Goal: Task Accomplishment & Management: Use online tool/utility

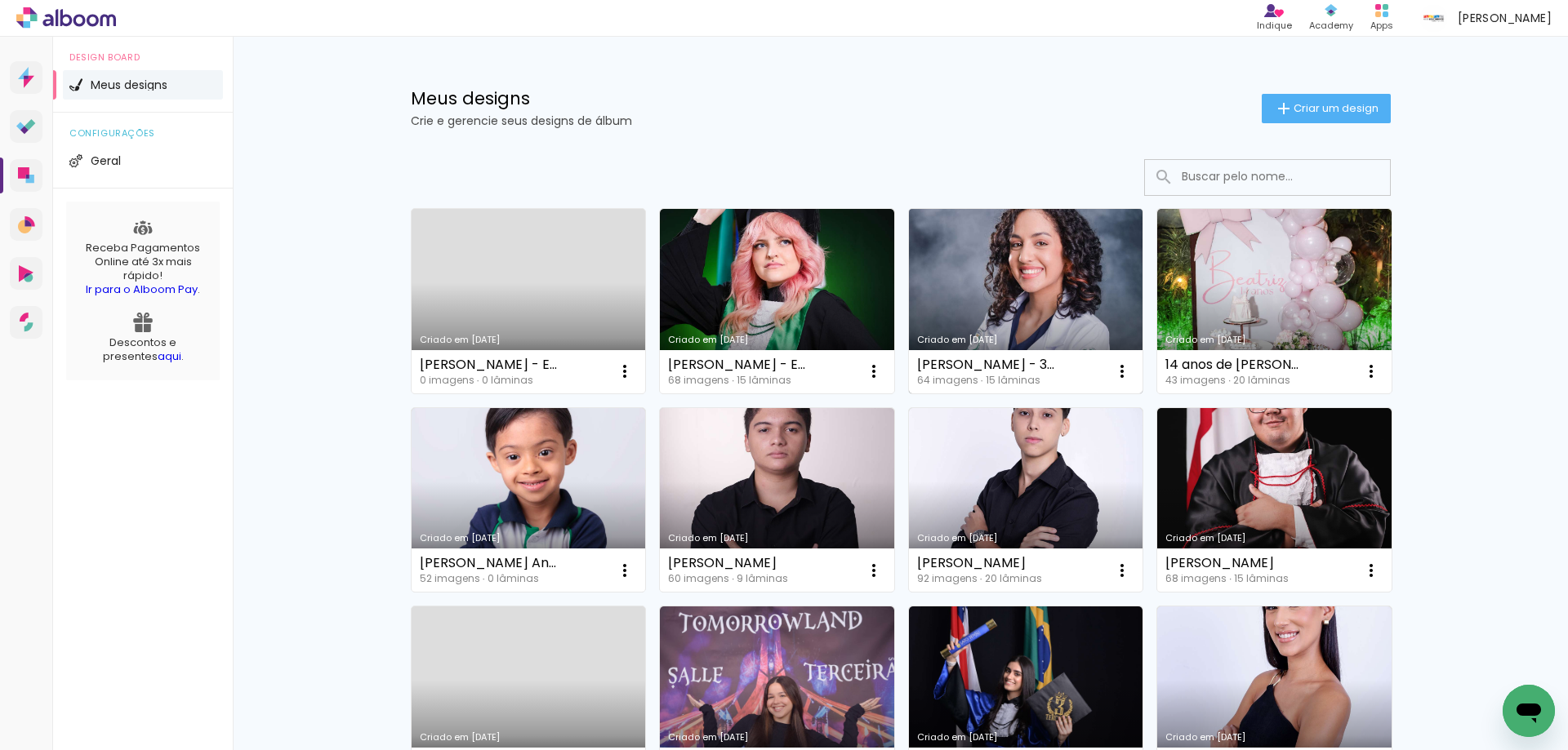
click at [992, 265] on link "Criado em [DATE]" at bounding box center [1026, 301] width 235 height 185
